Goal: Find specific page/section: Find specific page/section

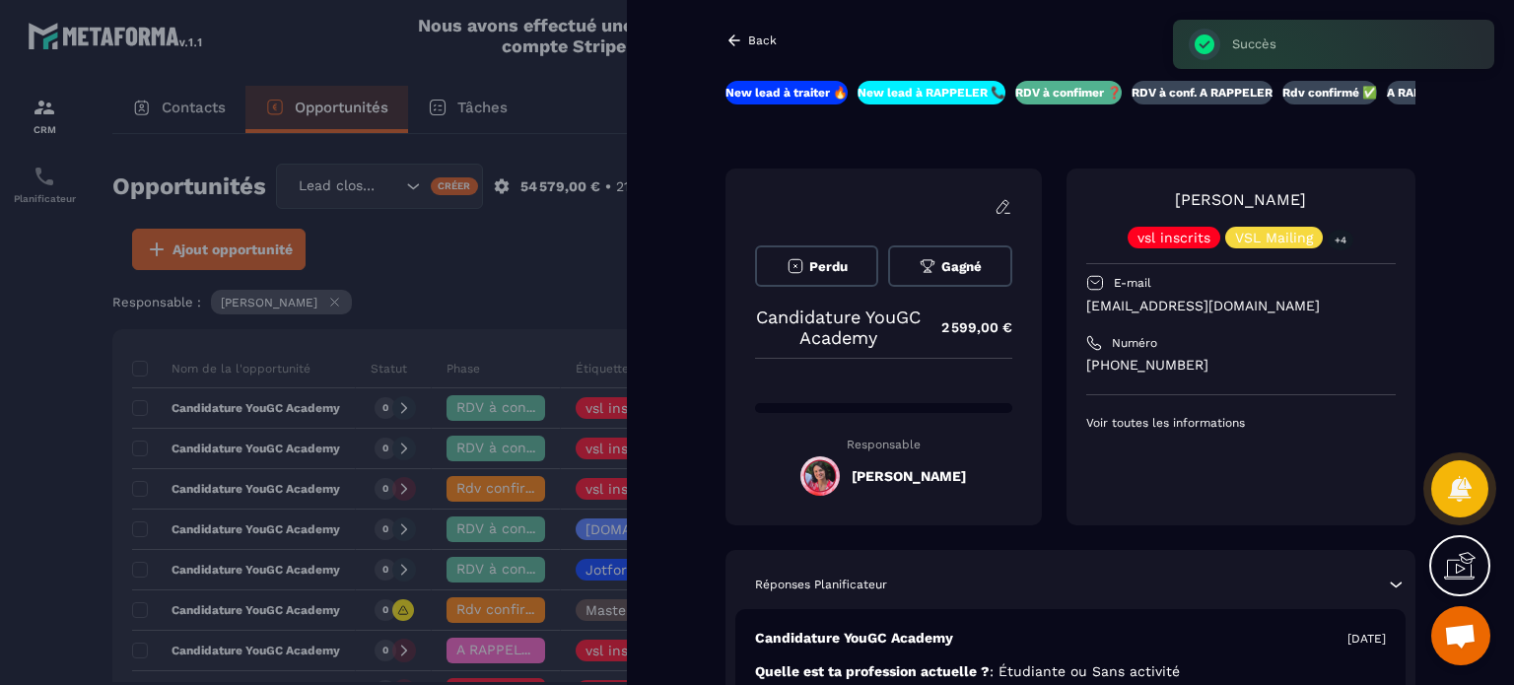
scroll to position [2223, 0]
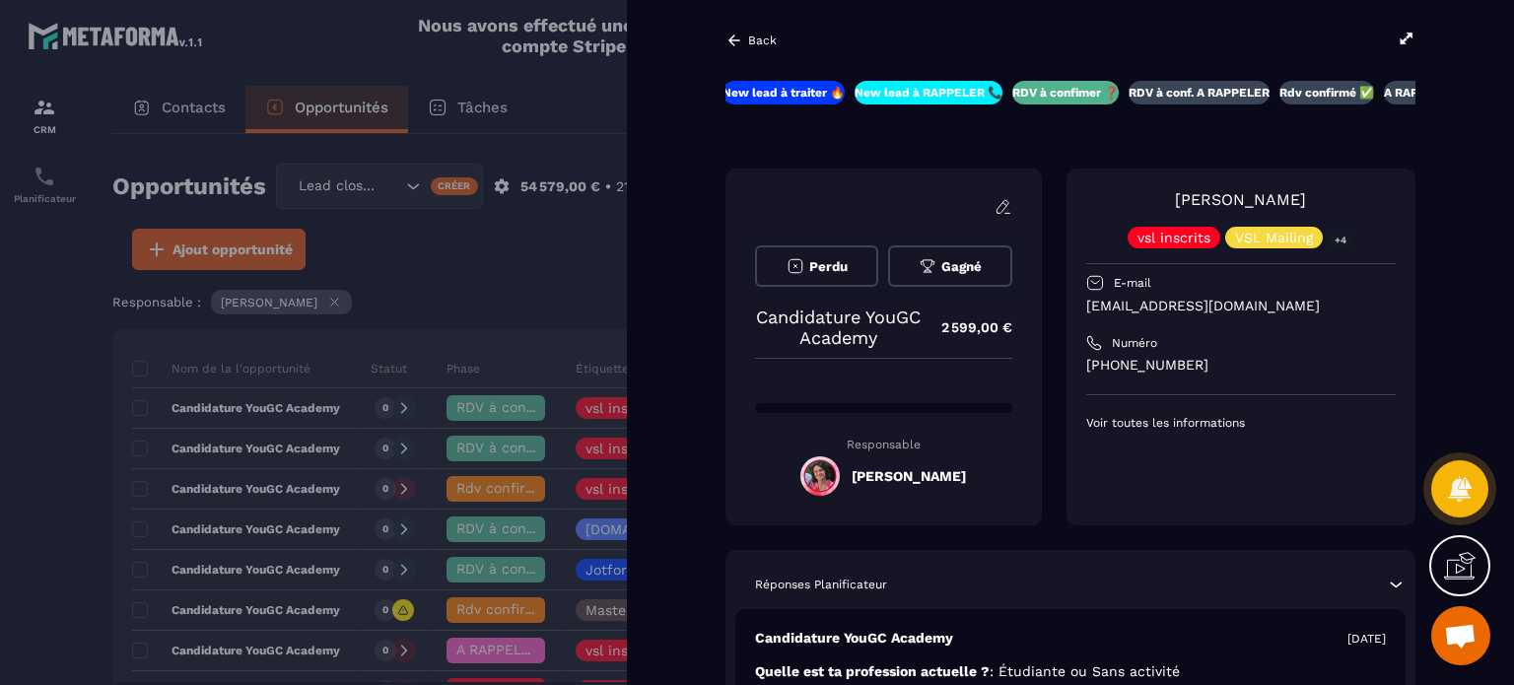
click at [740, 42] on icon at bounding box center [734, 41] width 18 height 18
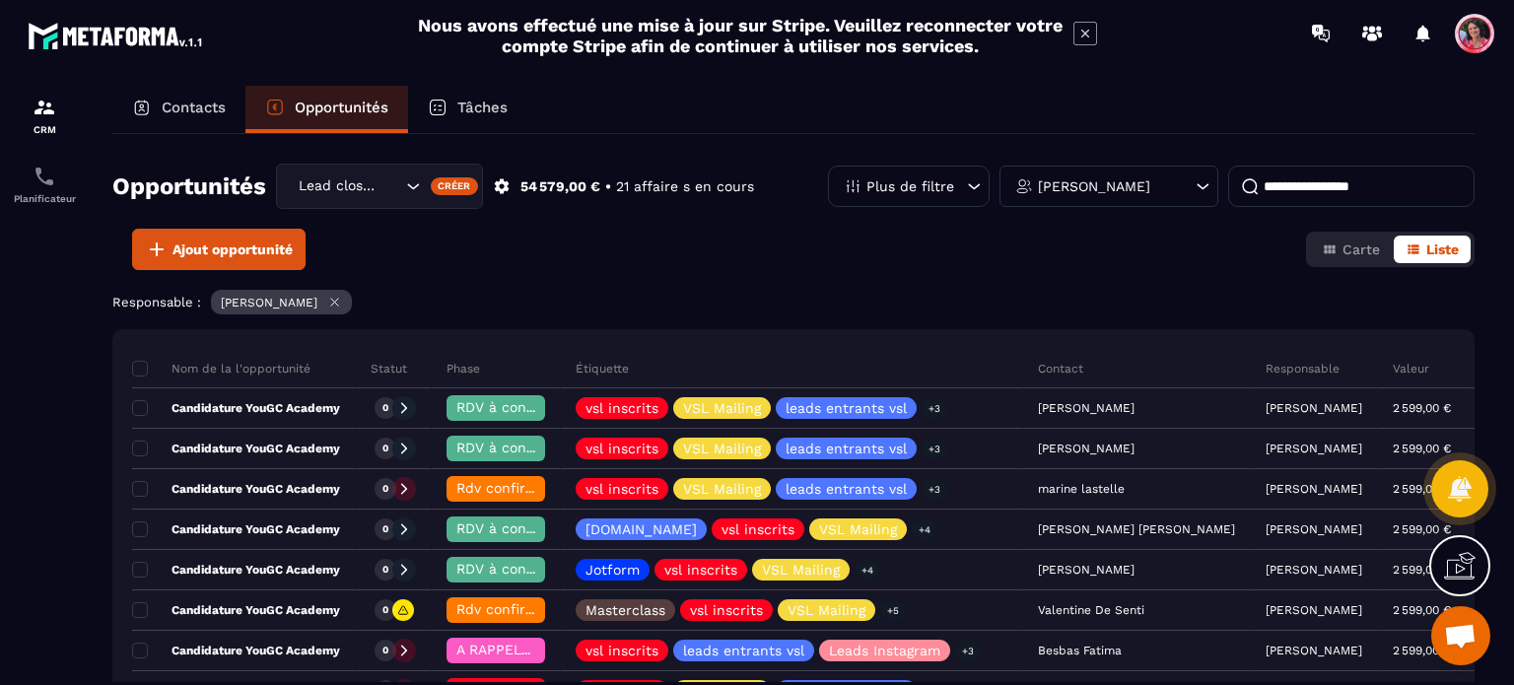
click at [169, 104] on p "Contacts" at bounding box center [194, 108] width 64 height 18
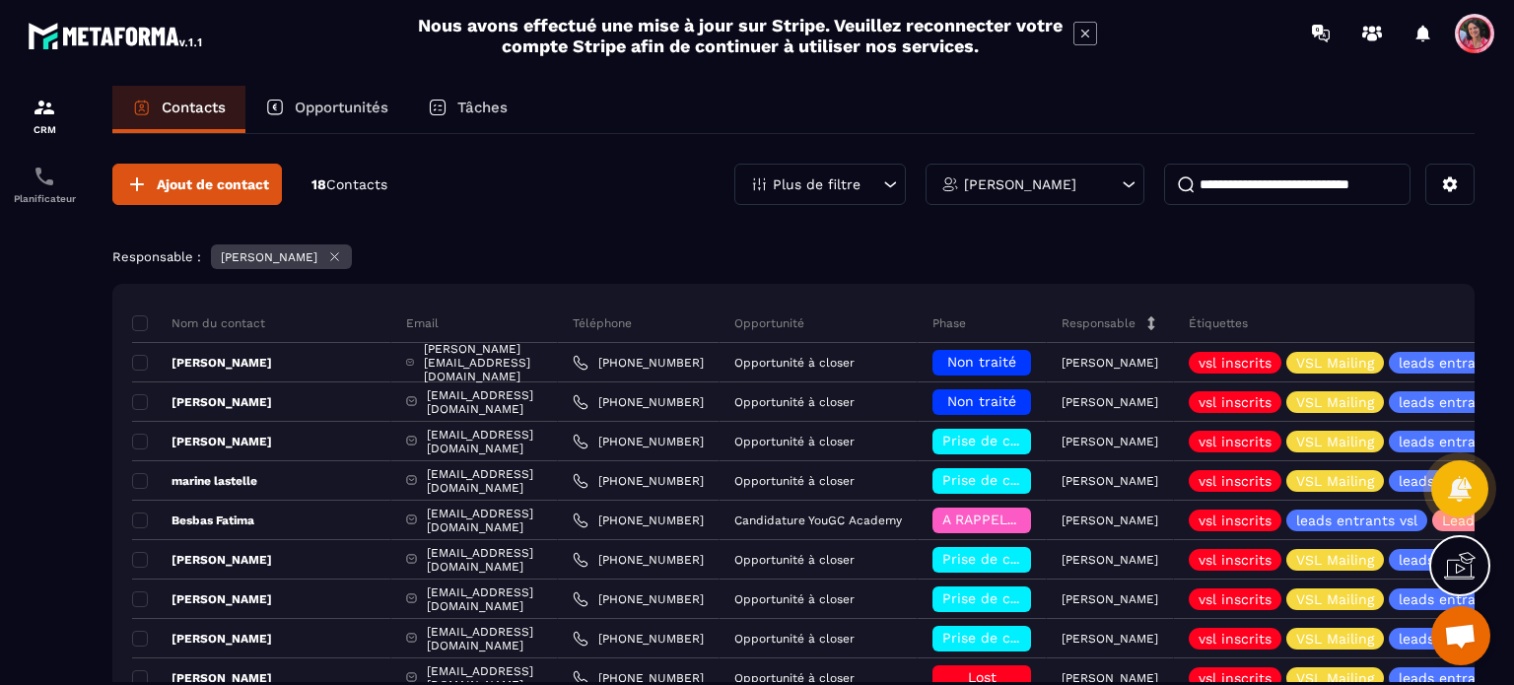
click at [303, 104] on p "Opportunités" at bounding box center [342, 108] width 94 height 18
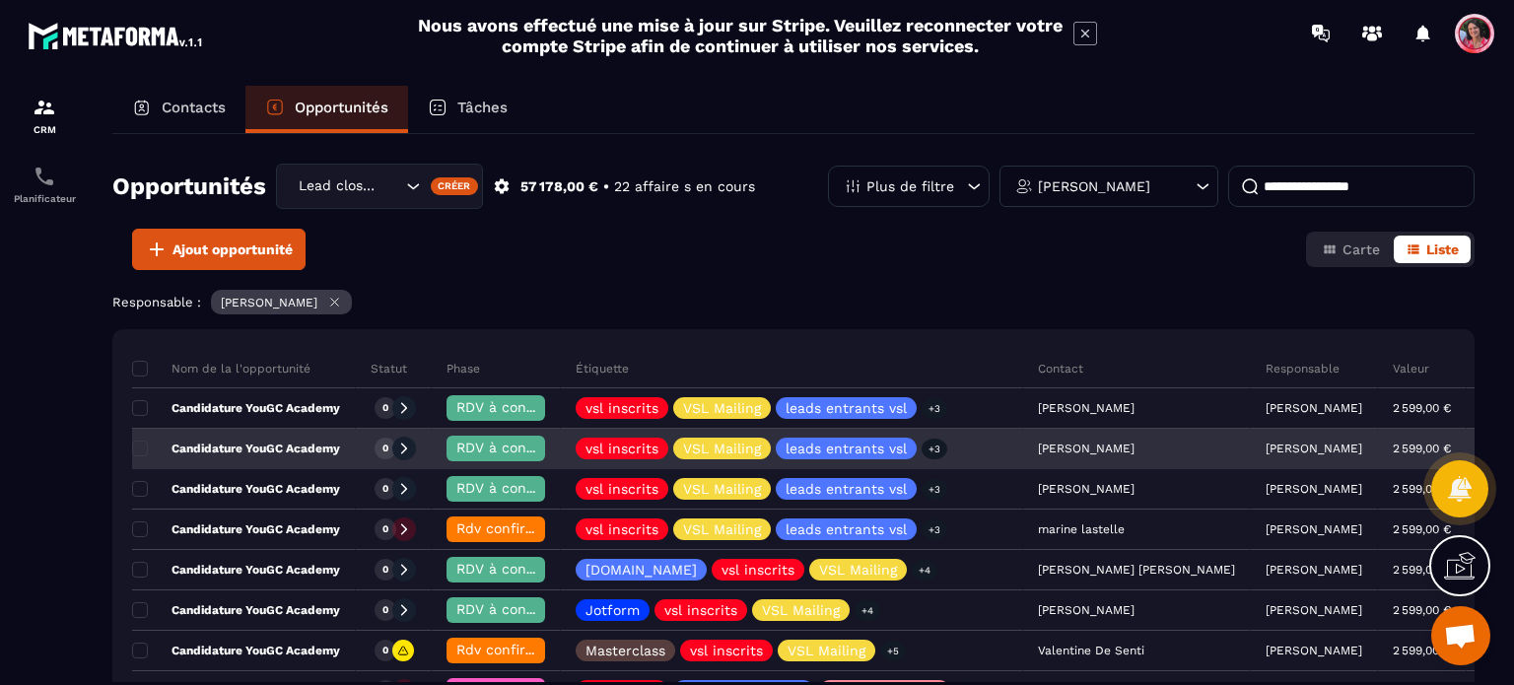
click at [282, 445] on p "Candidature YouGC Academy" at bounding box center [236, 449] width 208 height 16
